Goal: Find specific page/section: Find specific page/section

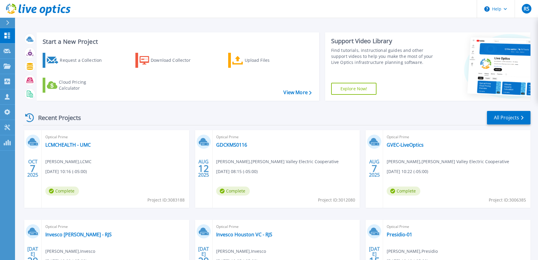
click at [30, 120] on icon at bounding box center [29, 117] width 9 height 9
drag, startPoint x: 32, startPoint y: 119, endPoint x: 43, endPoint y: 116, distance: 11.4
click at [38, 117] on div "Recent Projects" at bounding box center [56, 117] width 66 height 15
click at [499, 119] on link "All Projects" at bounding box center [509, 118] width 44 height 14
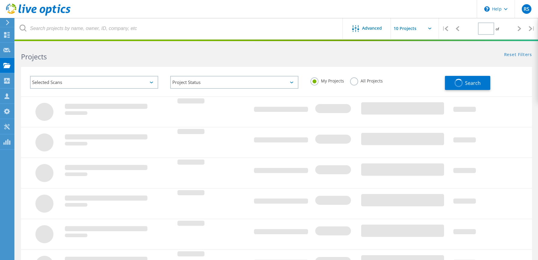
type input "1"
